Goal: Transaction & Acquisition: Purchase product/service

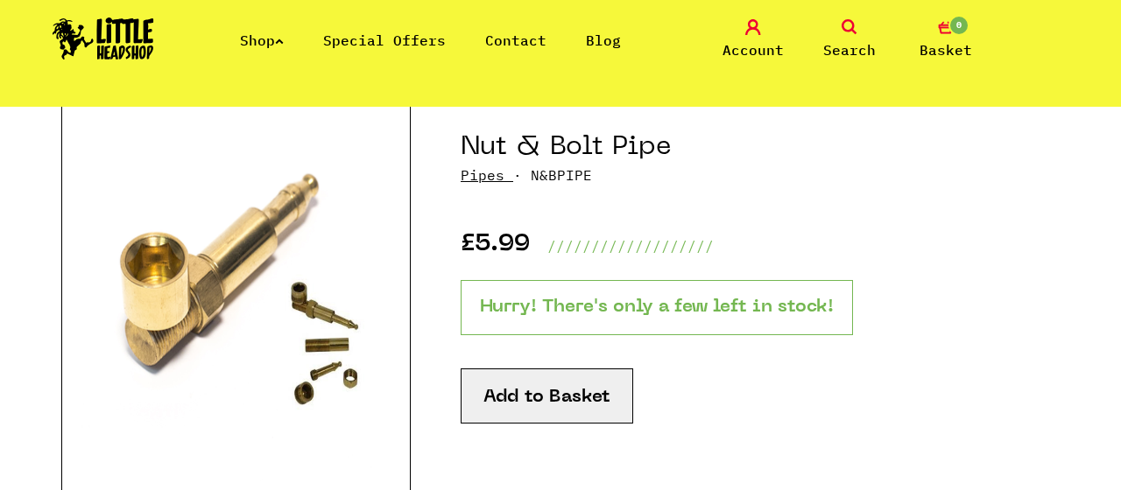
scroll to position [278, 0]
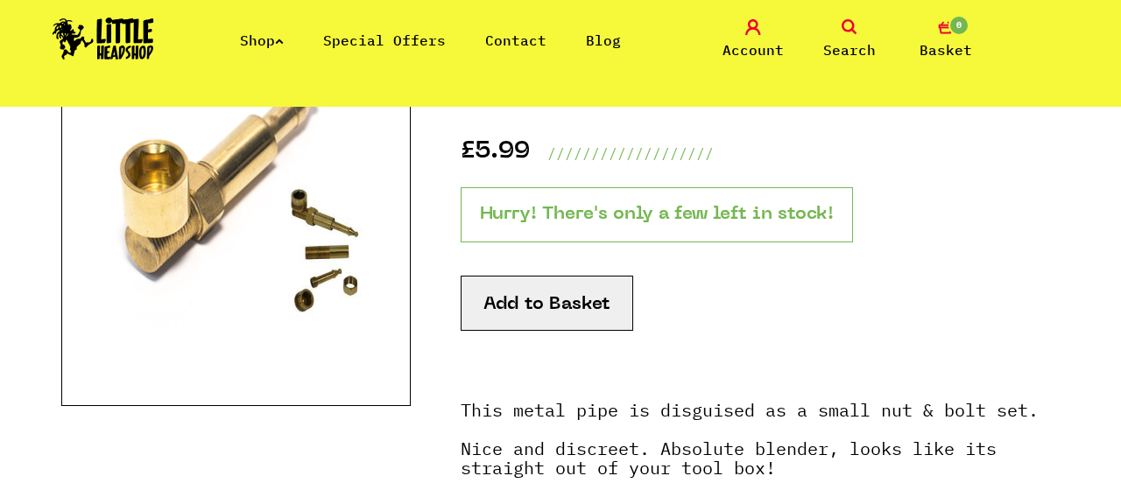
click at [591, 325] on button "Add to Basket" at bounding box center [547, 303] width 173 height 55
click at [598, 304] on button "Add to Basket" at bounding box center [547, 303] width 173 height 55
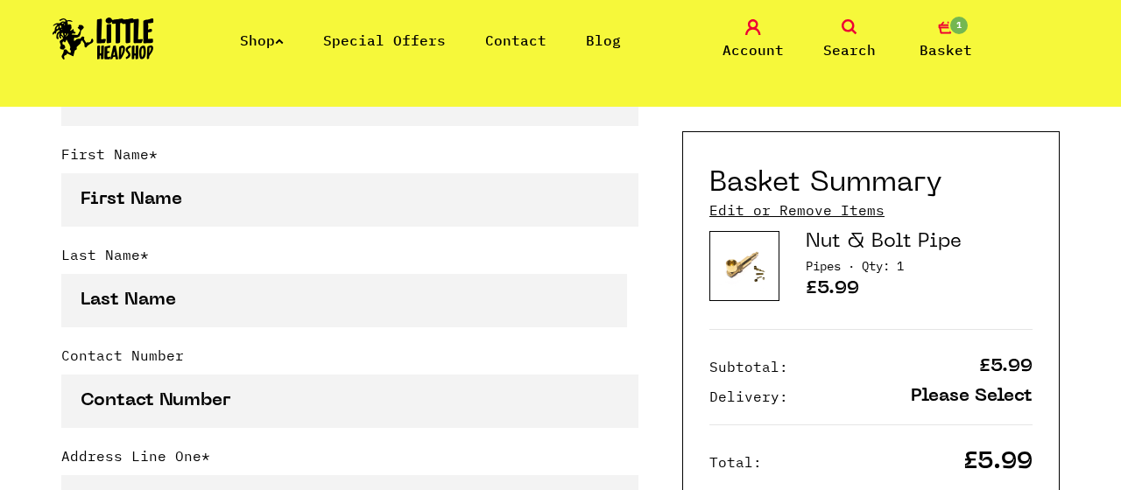
scroll to position [650, 0]
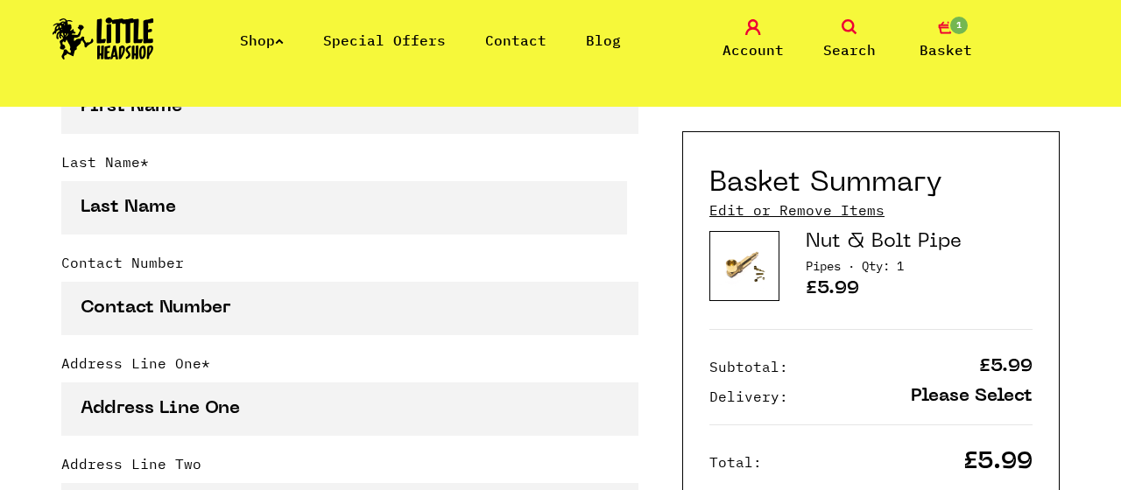
click at [840, 210] on link "Edit or Remove Items" at bounding box center [796, 210] width 175 height 19
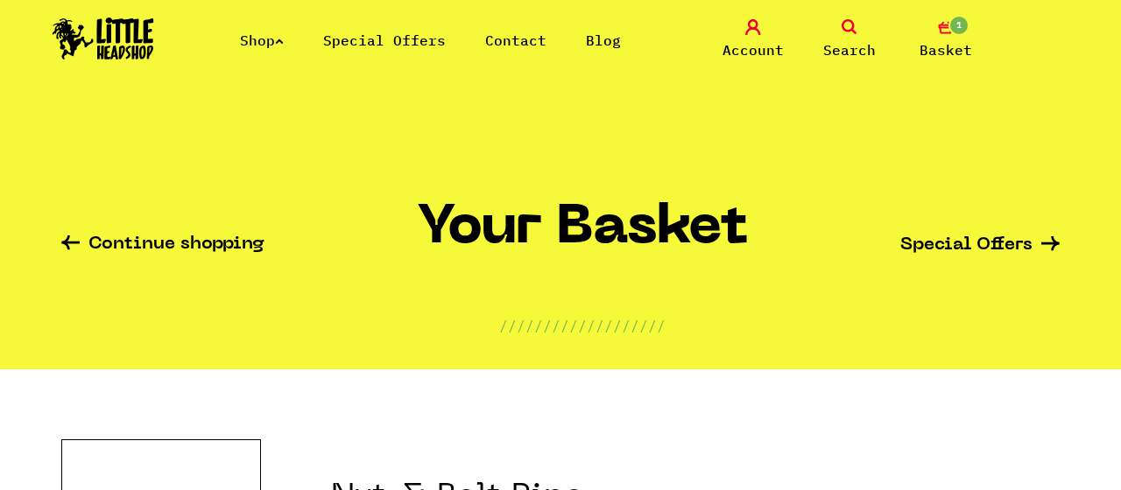
scroll to position [186, 0]
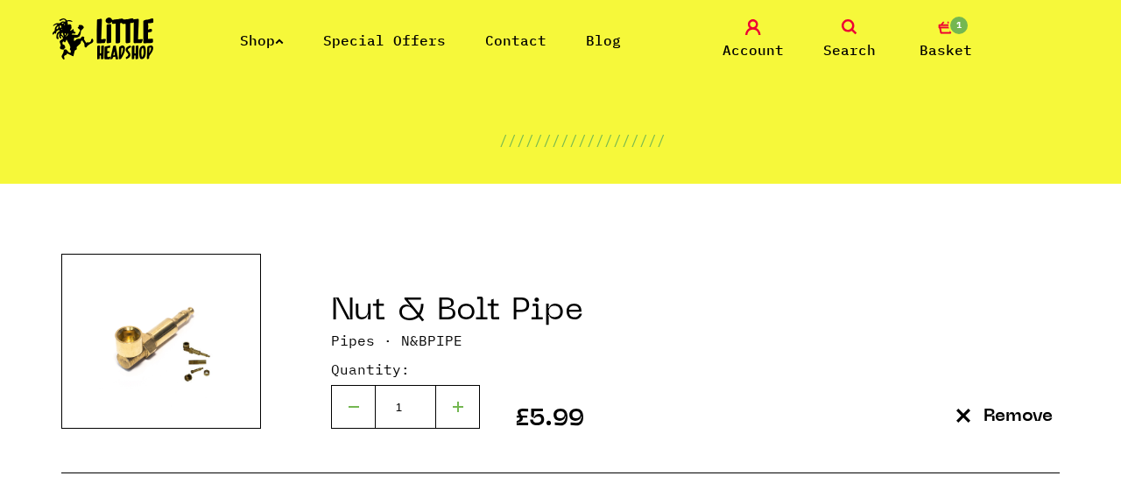
click at [464, 410] on div at bounding box center [458, 407] width 44 height 44
type input "2"
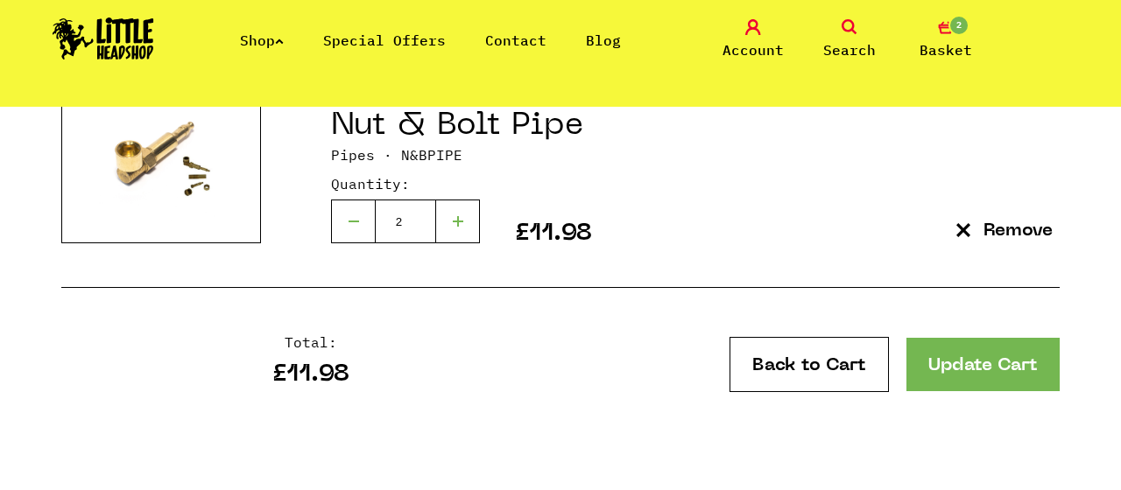
click at [842, 349] on link "Back to Cart" at bounding box center [809, 364] width 159 height 55
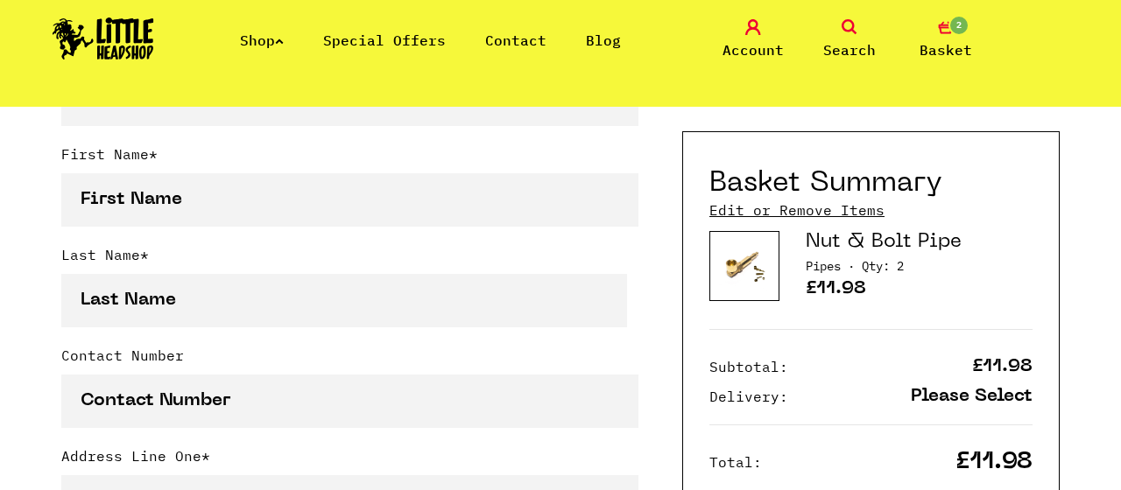
scroll to position [464, 0]
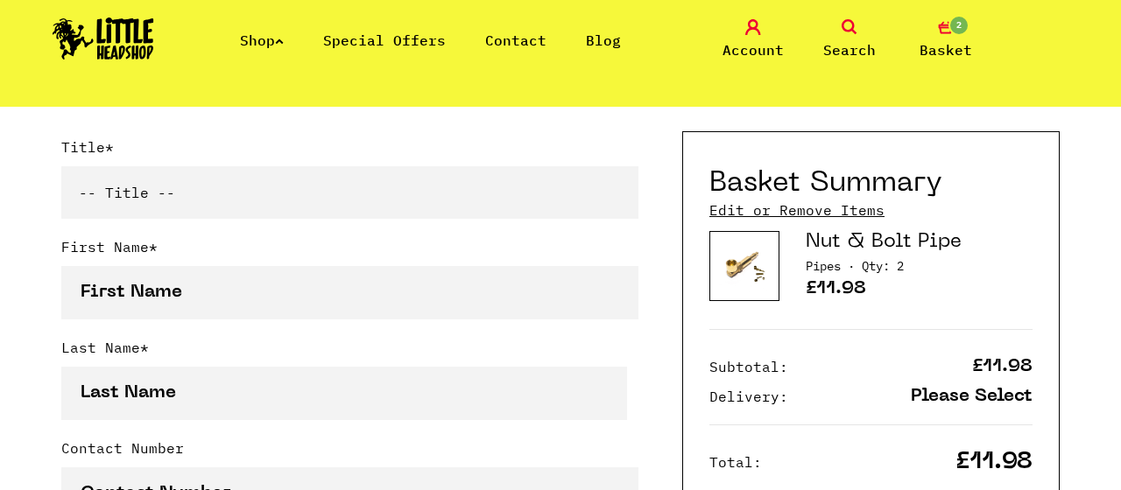
click at [61, 166] on select "-- Title -- Mr Mrs Ms Miss Dr Prof" at bounding box center [349, 192] width 577 height 53
select select "mr"
click option "Mr" at bounding box center [0, 0] width 0 height 0
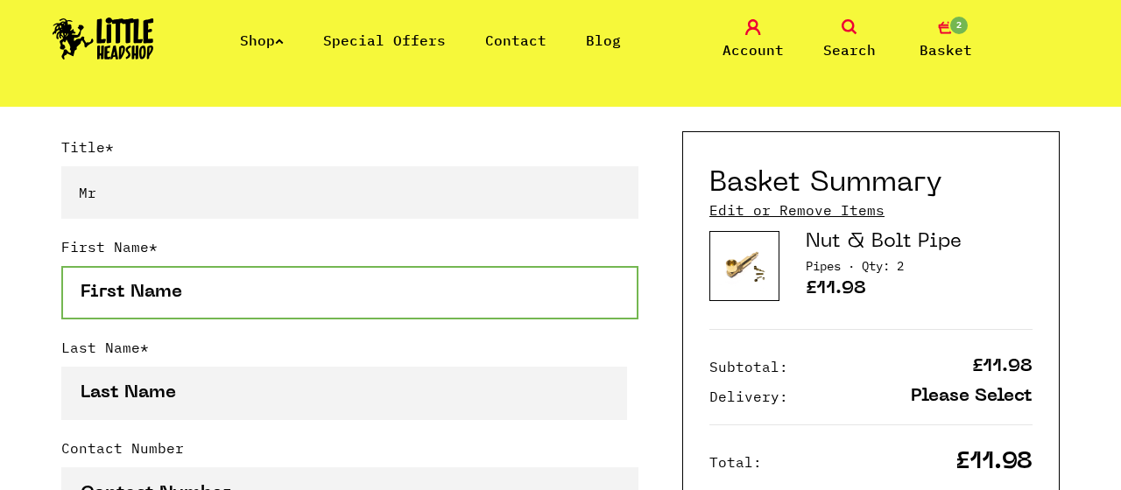
click at [233, 271] on input "First Name *" at bounding box center [349, 292] width 577 height 53
type input "[PERSON_NAME]"
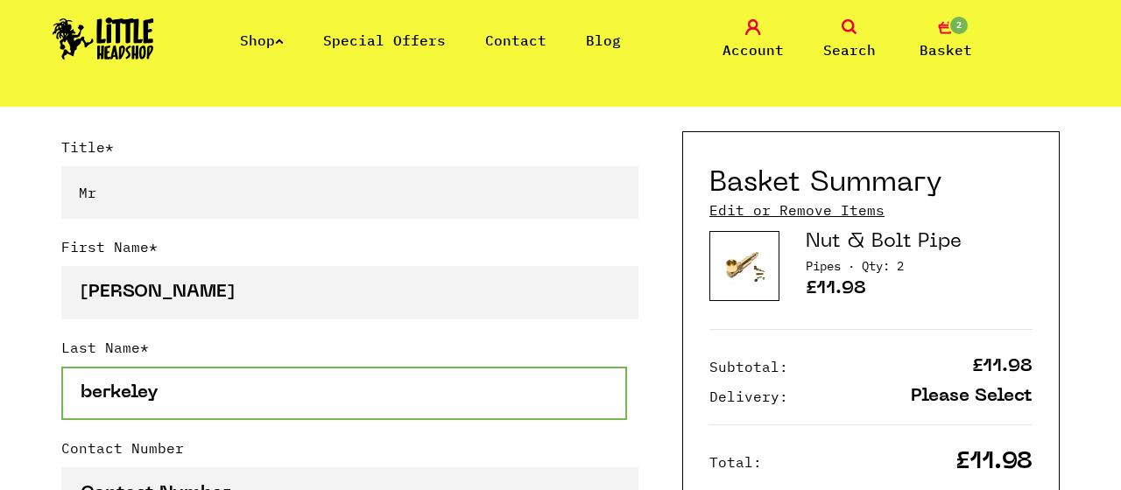
scroll to position [557, 0]
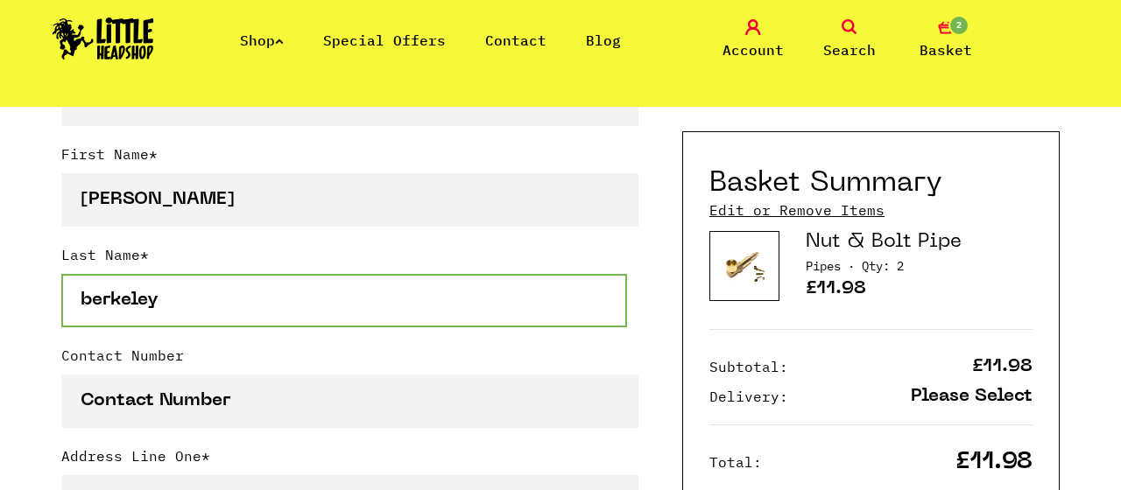
type input "berkeley"
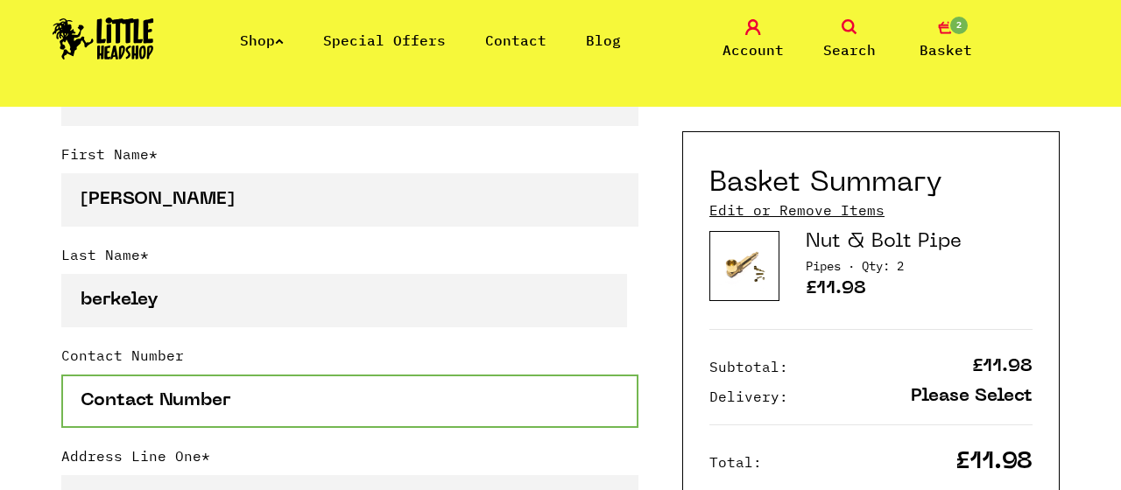
click at [243, 417] on input "Contact Number" at bounding box center [349, 401] width 577 height 53
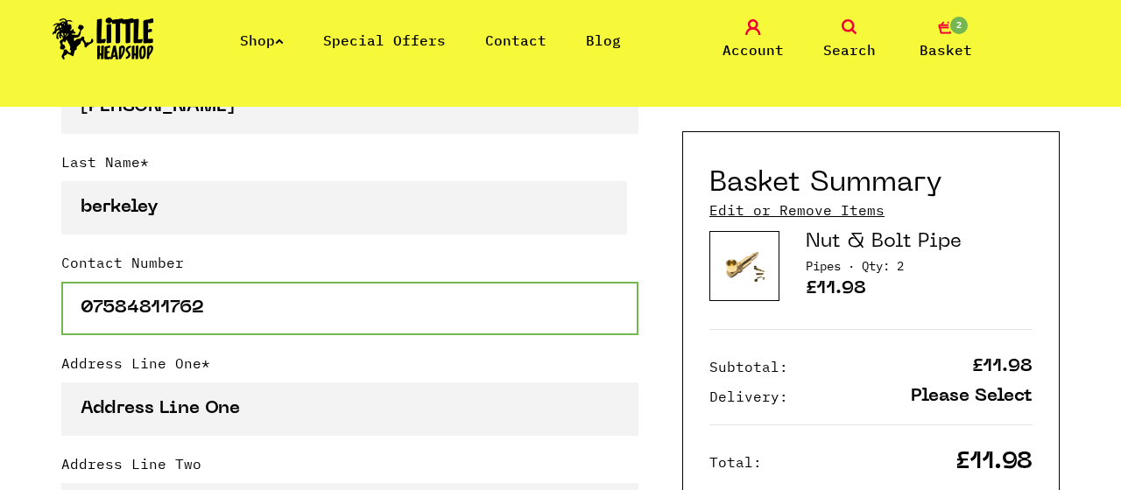
type input "07584811762"
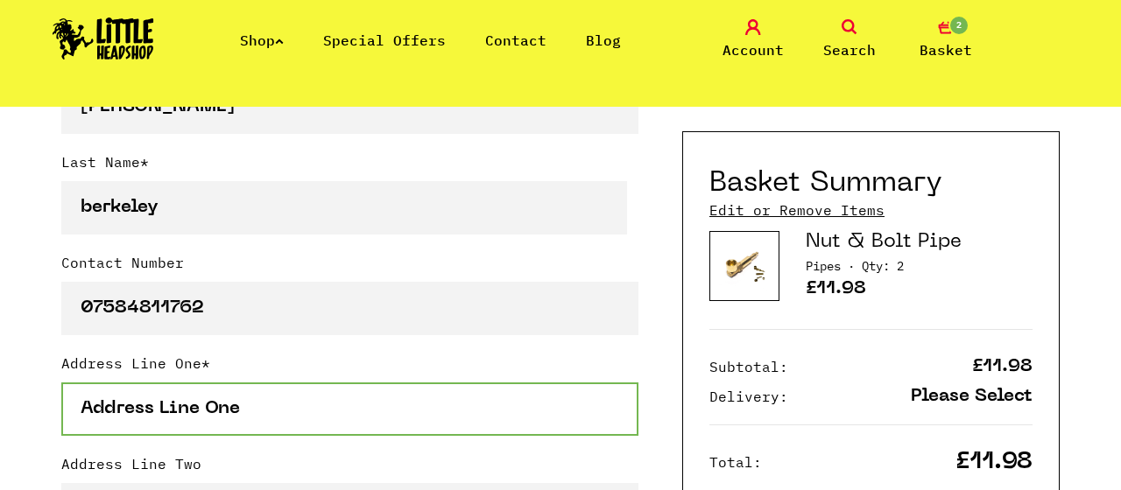
click at [248, 409] on input "Address Line One *" at bounding box center [349, 409] width 577 height 53
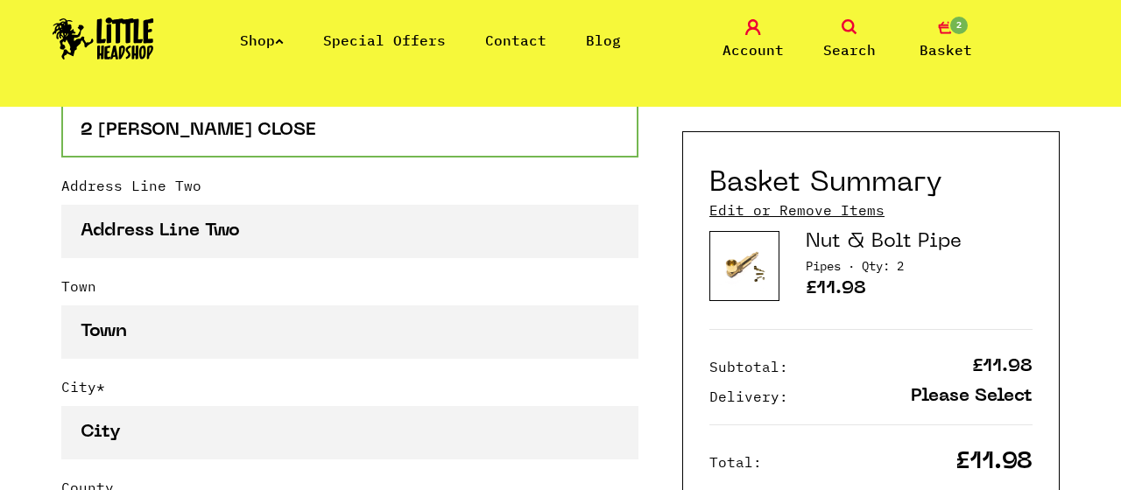
scroll to position [1021, 0]
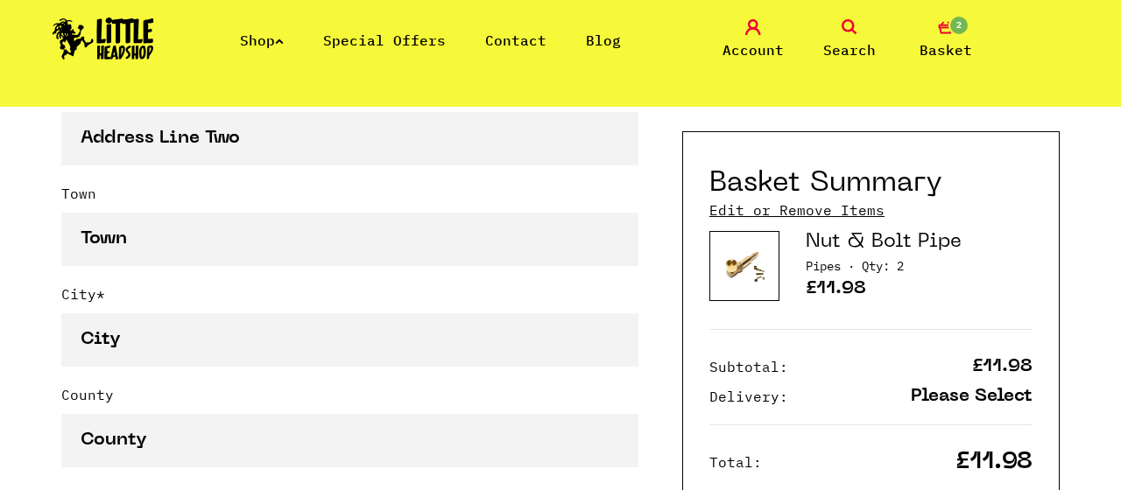
type input "2 MAT DAWSON CLOSE"
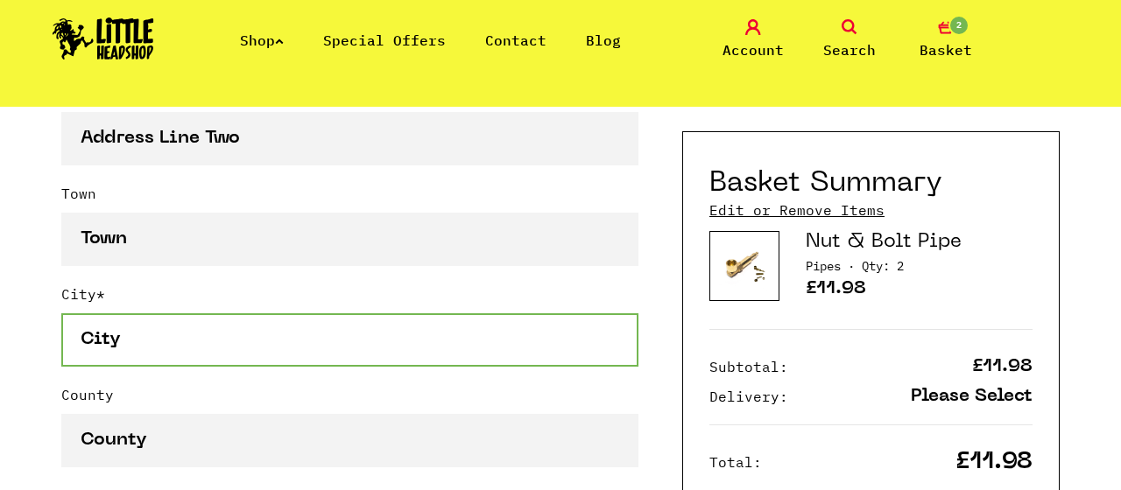
click at [229, 367] on input "City *" at bounding box center [349, 340] width 577 height 53
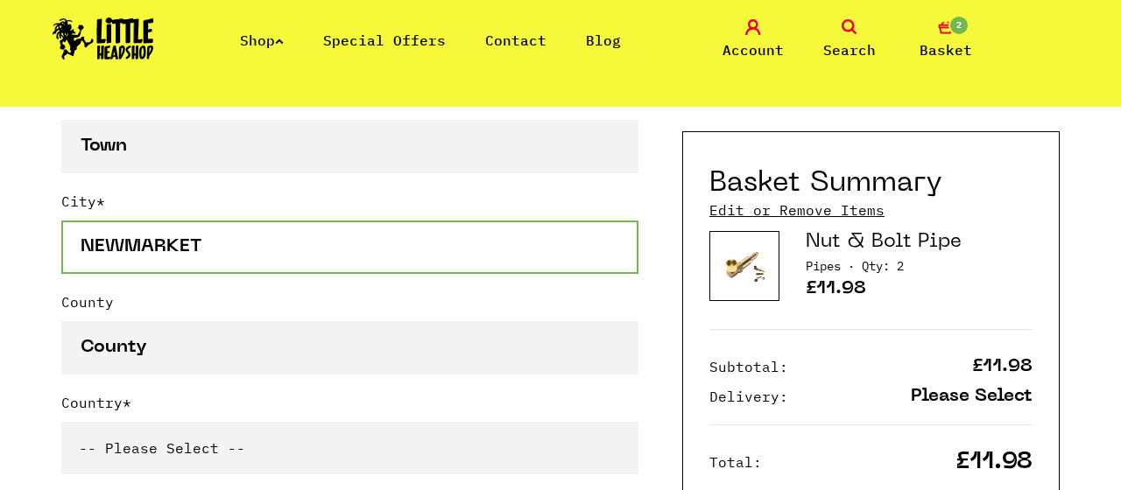
type input "NEWMARKET"
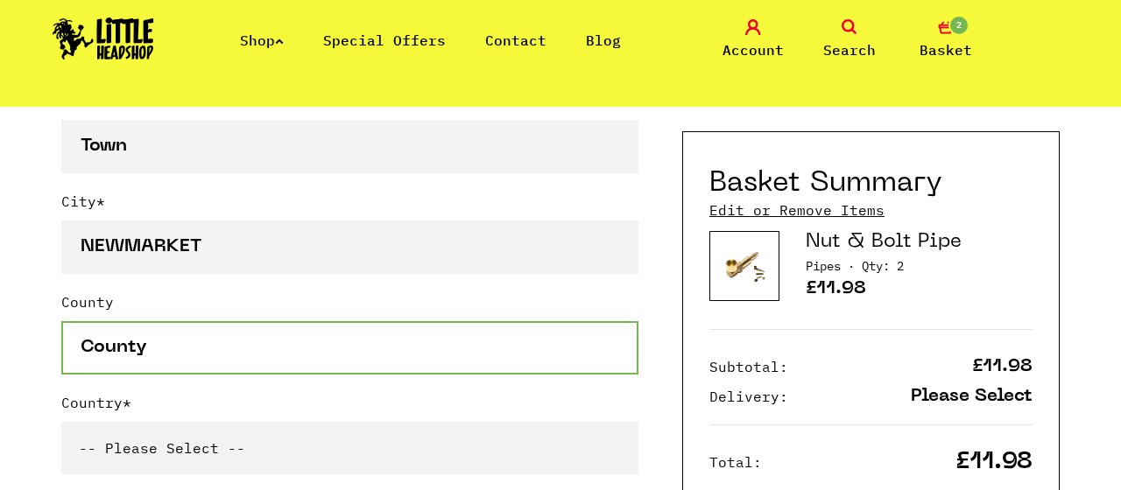
click at [121, 375] on input "County" at bounding box center [349, 347] width 577 height 53
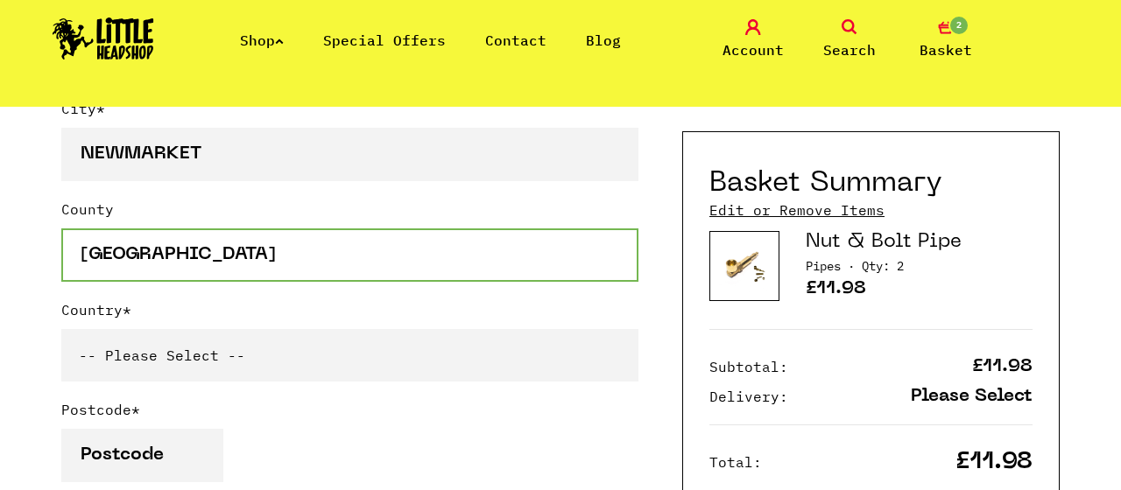
type input "SUFFOLK"
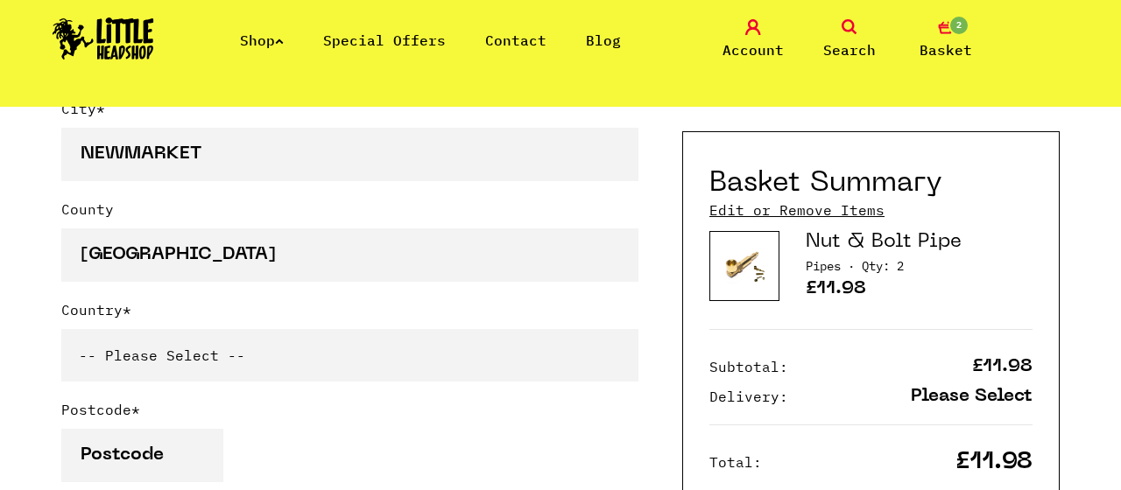
click at [61, 329] on select "-- Please Select -- United Kingdom Sweden Spain Slovenia Romania Portugal Polan…" at bounding box center [349, 355] width 577 height 53
select select "826"
click option "United Kingdom" at bounding box center [0, 0] width 0 height 0
click at [20, 225] on div "Continue shopping Your Basket /////////////////// Special Offers Coupon Code Ap…" at bounding box center [560, 298] width 1121 height 2797
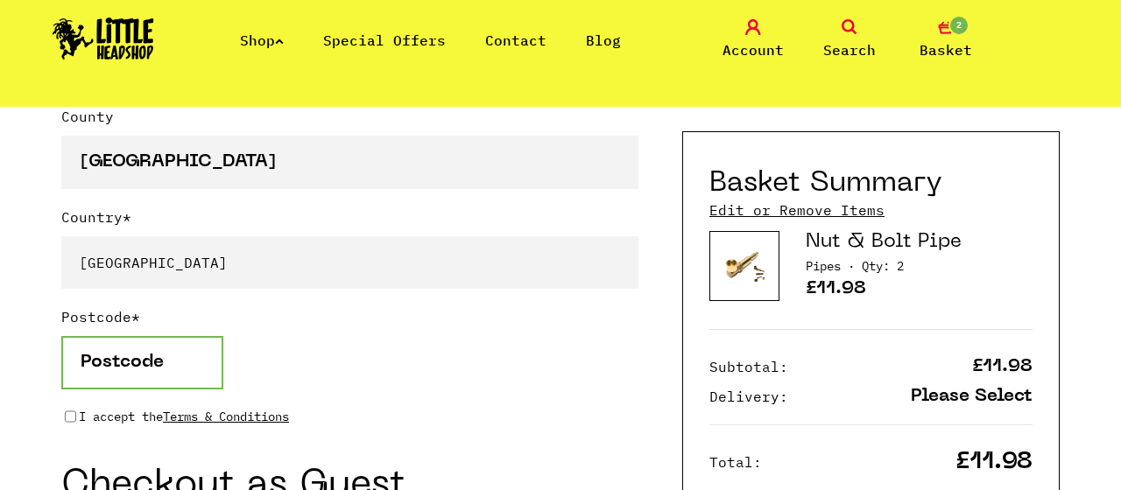
click at [122, 390] on input "Postcode *" at bounding box center [142, 362] width 162 height 53
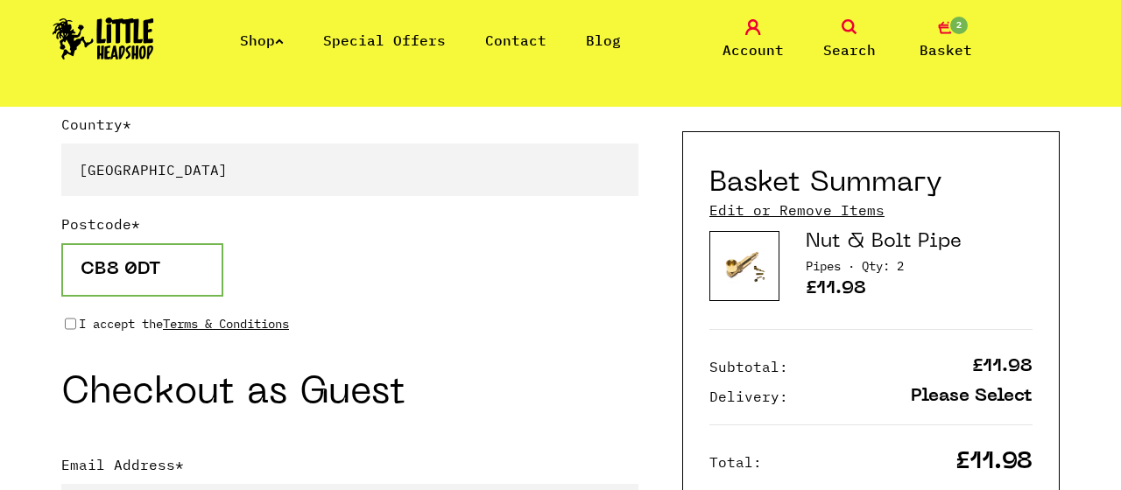
type input "CB8 0DT"
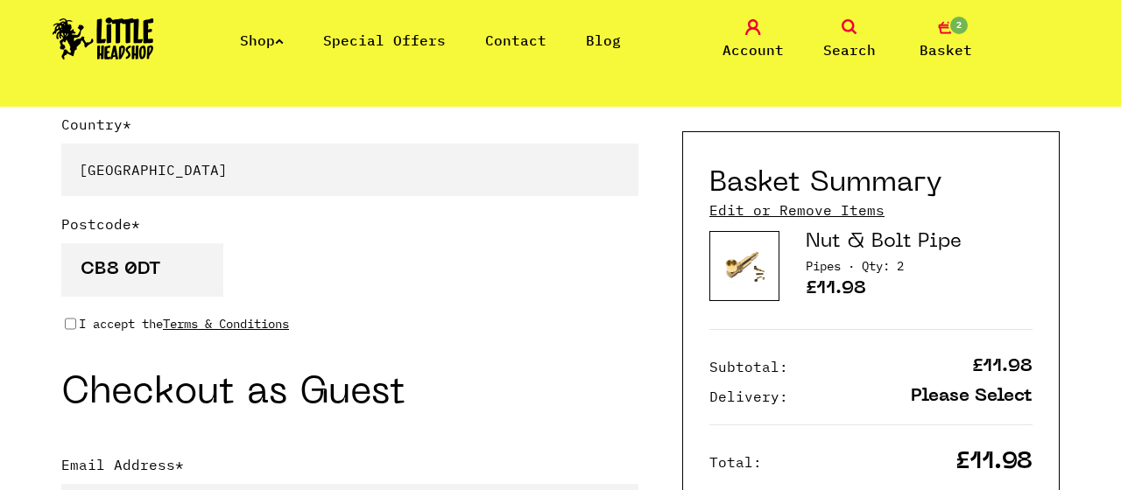
click at [68, 314] on div "Postcode * CB8 0DT" at bounding box center [349, 264] width 577 height 101
click at [76, 331] on input "I accept the Terms & Conditions" at bounding box center [70, 324] width 11 height 14
checkbox input "true"
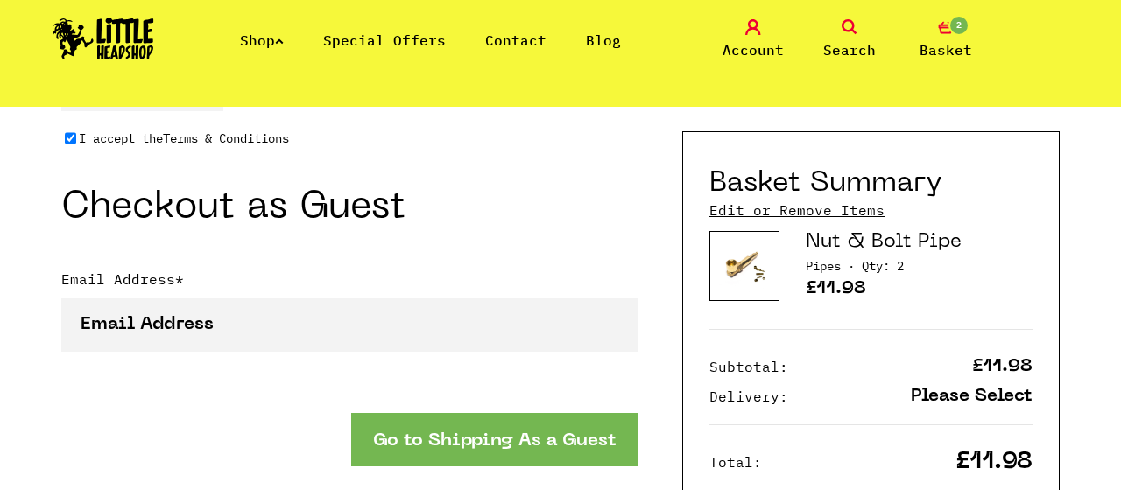
scroll to position [1671, 0]
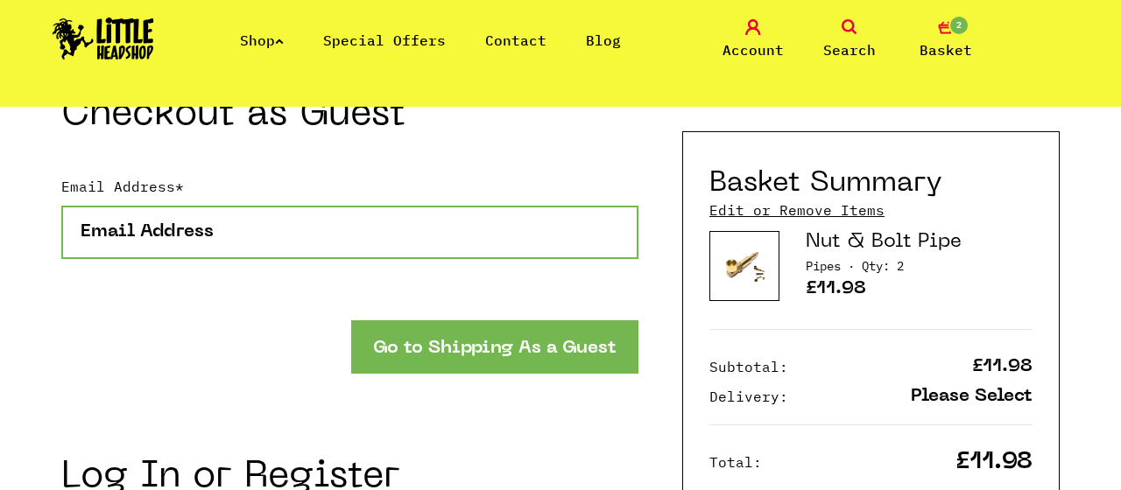
click at [350, 259] on input "Email Address *" at bounding box center [349, 232] width 577 height 53
type input "JECHNOTOE@GMAIL.COM"
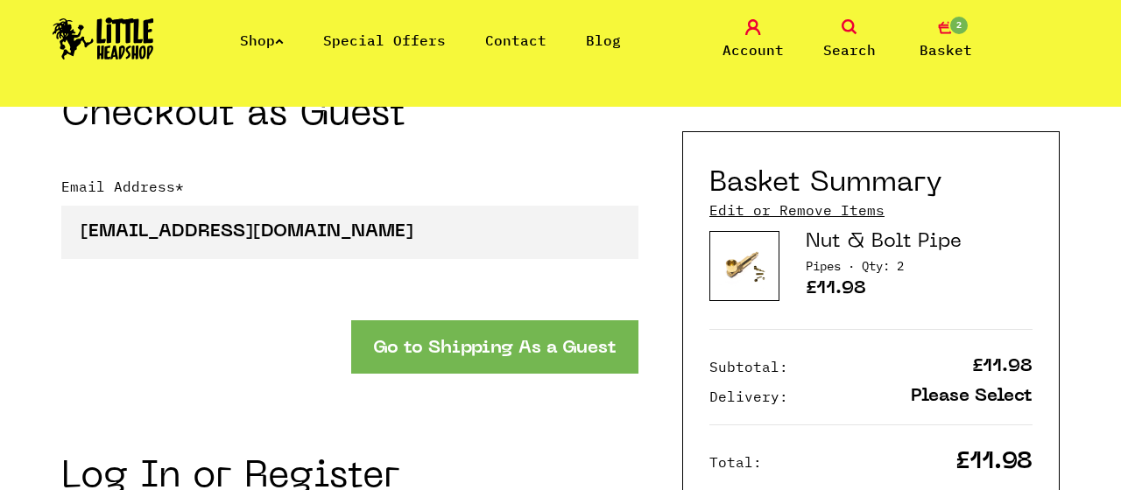
click at [387, 374] on button "Go to Shipping As a Guest" at bounding box center [494, 347] width 287 height 53
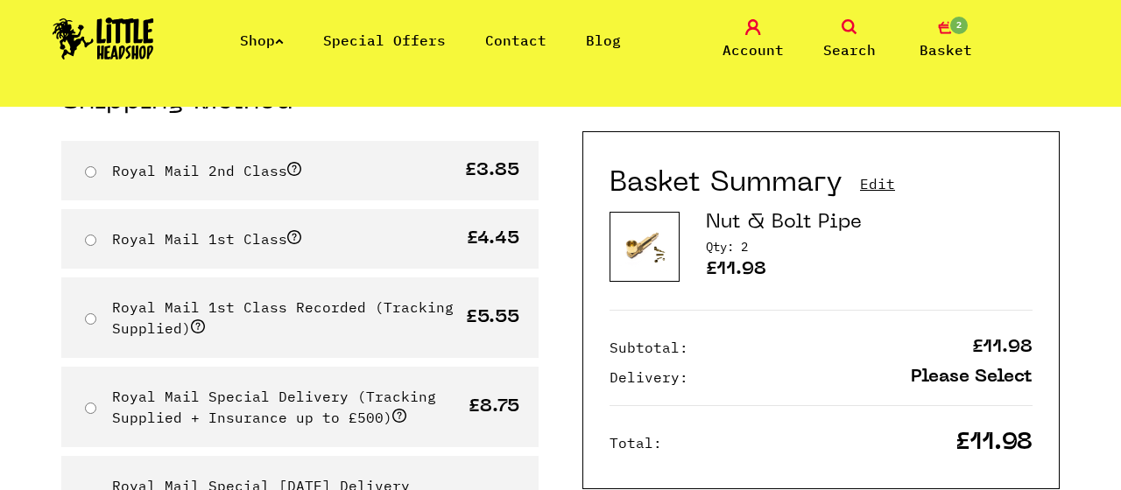
scroll to position [93, 0]
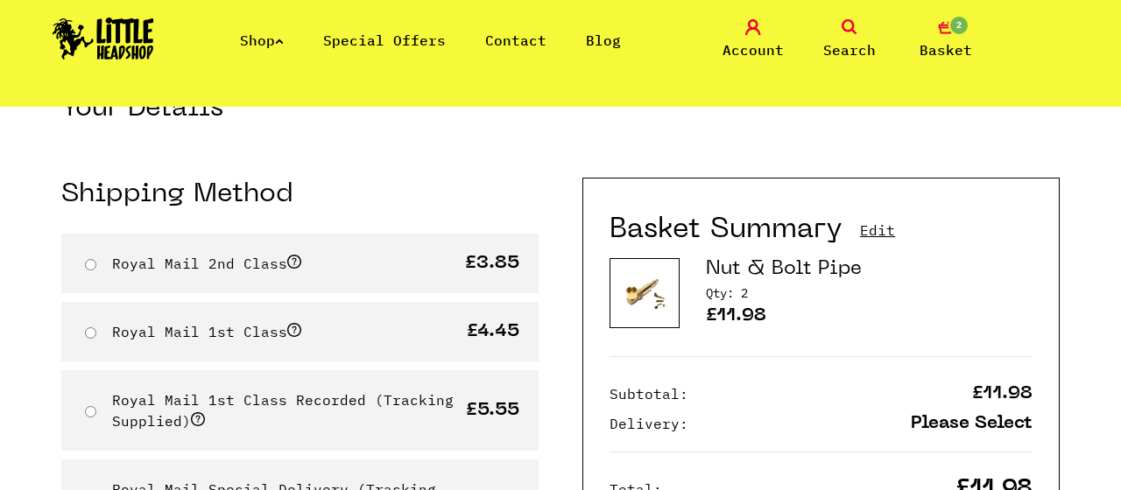
click at [90, 262] on input "Royal Mail 2nd Class" at bounding box center [90, 264] width 11 height 11
radio input "true"
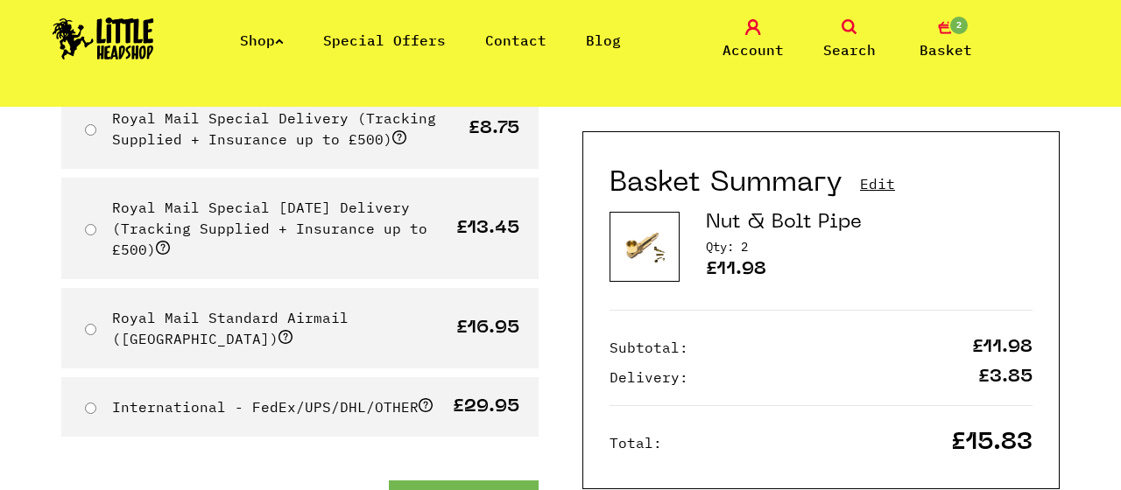
scroll to position [557, 0]
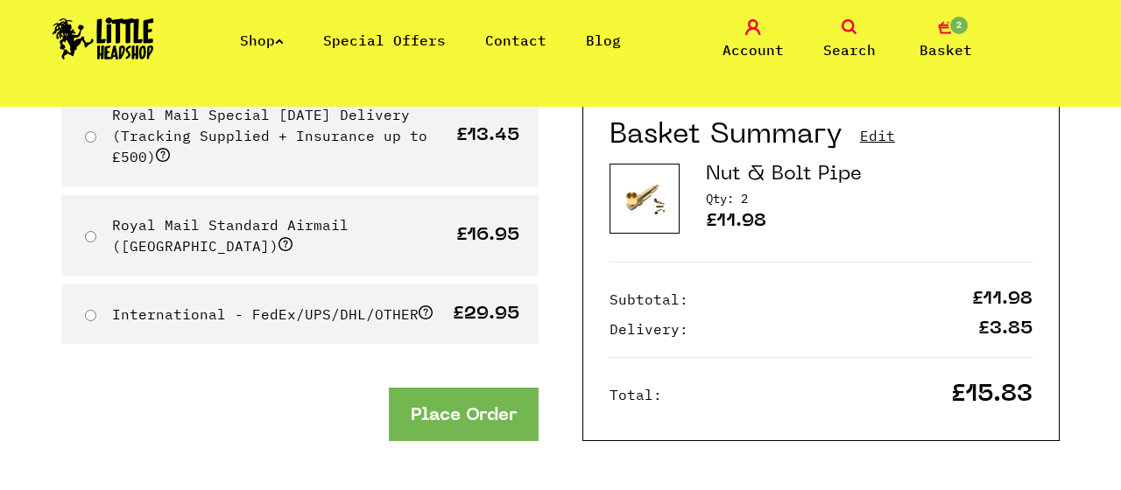
click at [438, 359] on form "Royal Mail 2nd Class" at bounding box center [299, 106] width 477 height 672
click at [439, 399] on button "Place Order" at bounding box center [464, 414] width 150 height 53
